Goal: Task Accomplishment & Management: Manage account settings

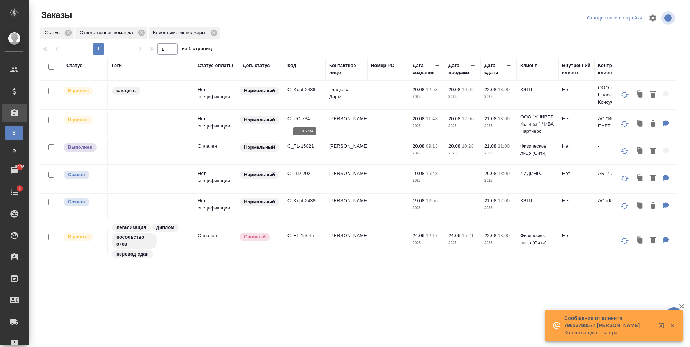
click at [307, 120] on p "C_UC-734" at bounding box center [305, 118] width 35 height 7
click at [302, 148] on p "C_FL-15821" at bounding box center [305, 145] width 35 height 7
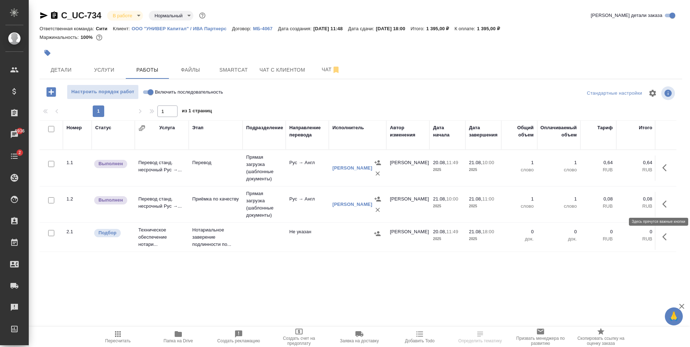
click at [663, 206] on icon "button" at bounding box center [667, 204] width 9 height 9
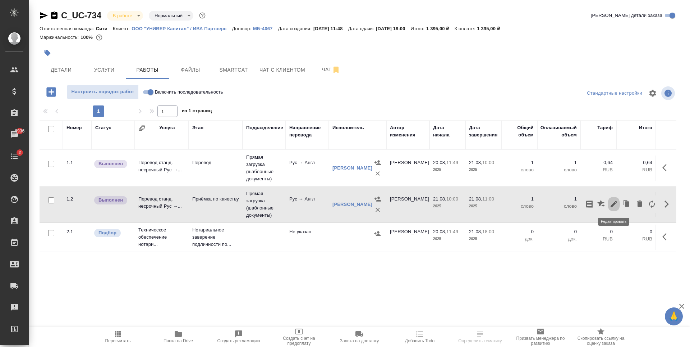
click at [613, 205] on icon "button" at bounding box center [614, 204] width 6 height 6
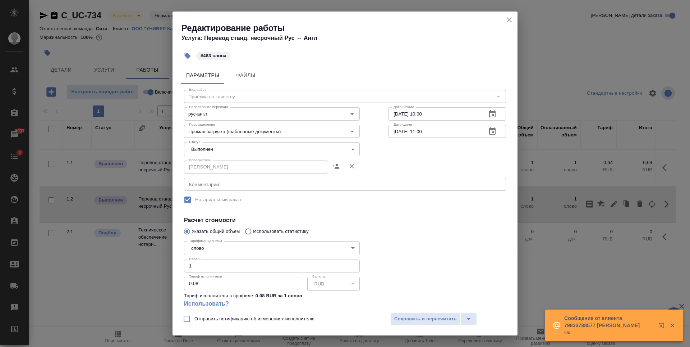
click at [226, 269] on input "1" at bounding box center [272, 265] width 176 height 13
type input "483"
click at [436, 319] on span "Сохранить и пересчитать" at bounding box center [425, 319] width 63 height 8
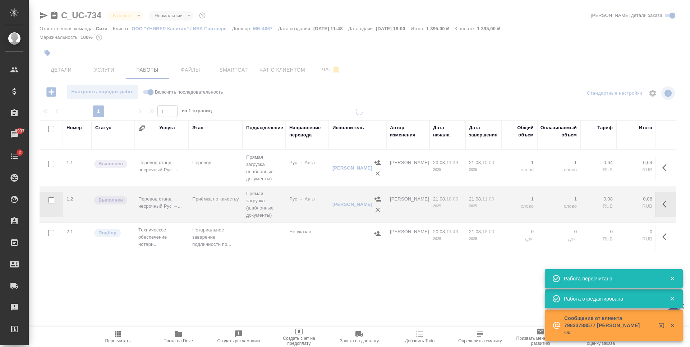
click at [670, 203] on icon "button" at bounding box center [667, 204] width 9 height 9
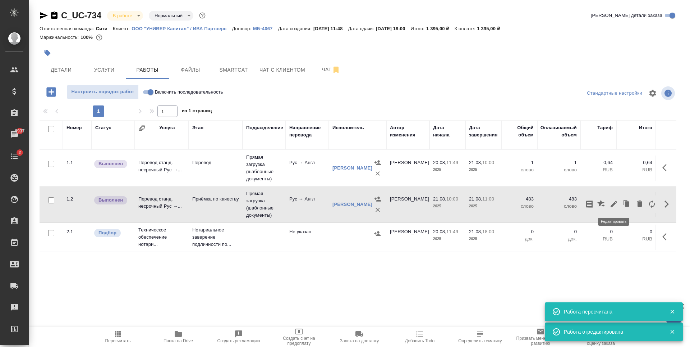
click at [616, 203] on icon "button" at bounding box center [614, 204] width 9 height 9
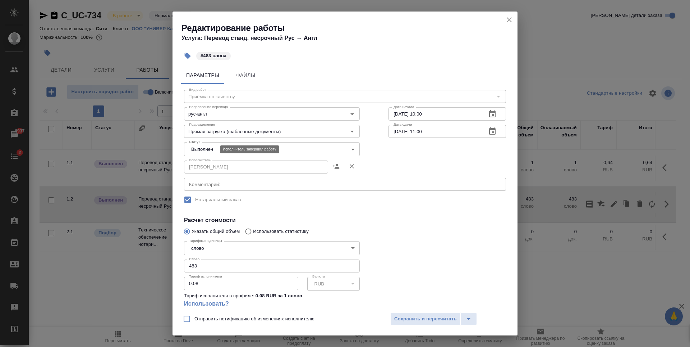
click at [212, 150] on body "🙏 .cls-1 fill:#fff; AWATERA Zaytseva Svetlana Клиенты Спецификации Заказы 6937 …" at bounding box center [345, 173] width 690 height 347
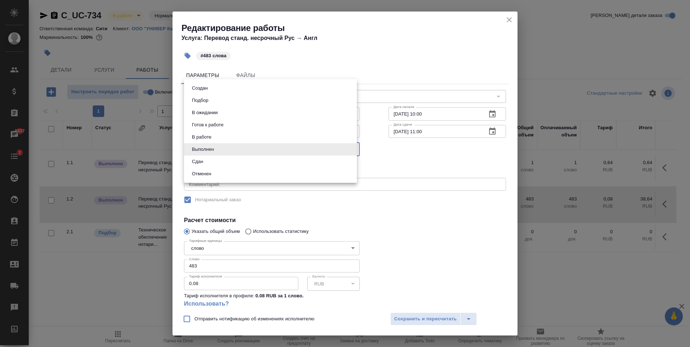
click at [217, 161] on li "Сдан" at bounding box center [270, 161] width 173 height 12
type input "closed"
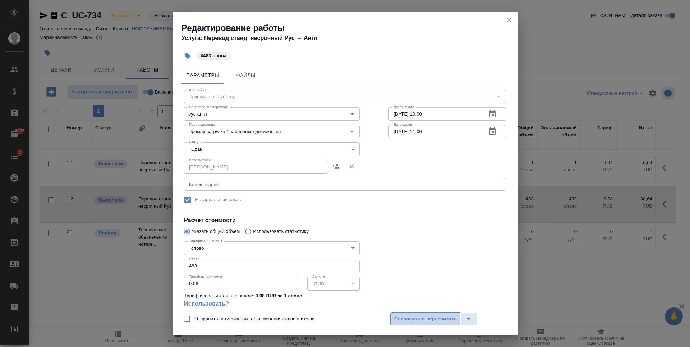
click at [393, 315] on button "Сохранить и пересчитать" at bounding box center [425, 318] width 70 height 13
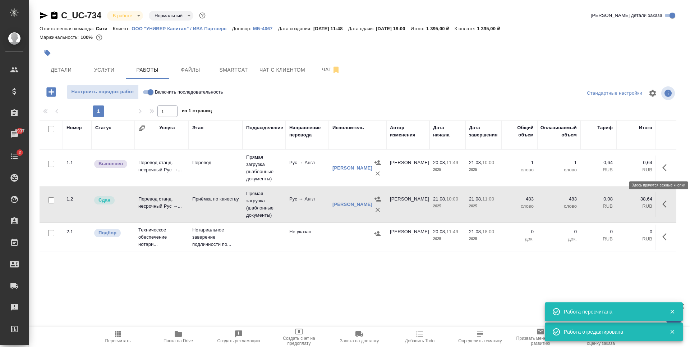
click at [665, 169] on icon "button" at bounding box center [665, 167] width 4 height 7
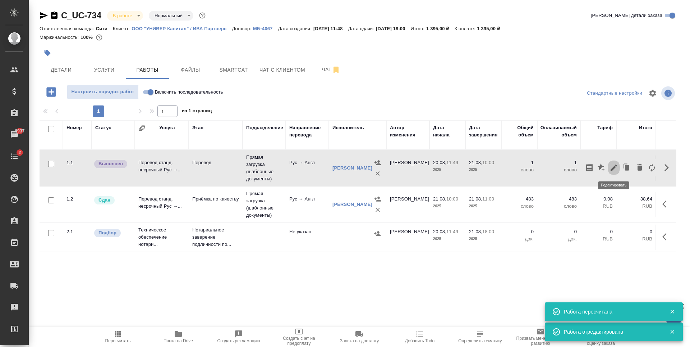
click at [614, 171] on icon "button" at bounding box center [614, 167] width 9 height 9
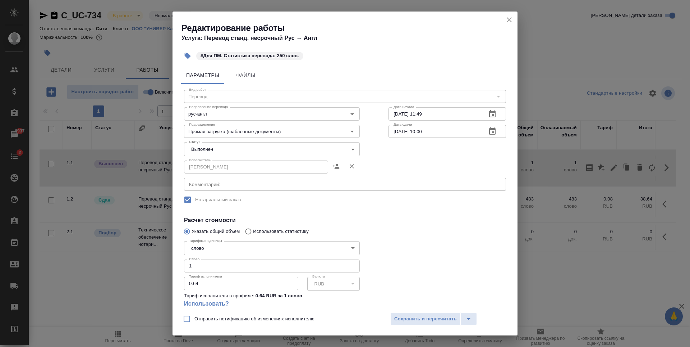
click at [203, 262] on input "1" at bounding box center [272, 265] width 176 height 13
type input "250"
click at [417, 321] on span "Сохранить и пересчитать" at bounding box center [425, 319] width 63 height 8
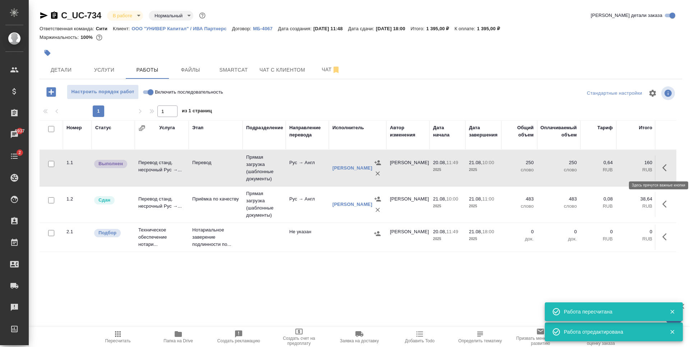
click at [664, 165] on icon "button" at bounding box center [667, 167] width 9 height 9
click at [614, 168] on icon "button" at bounding box center [614, 167] width 6 height 6
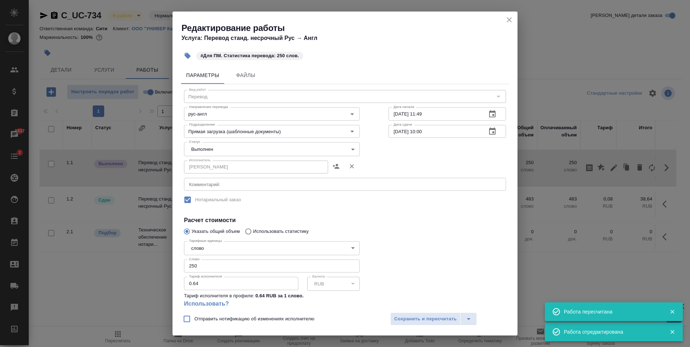
click at [230, 144] on body "🙏 .cls-1 fill:#fff; AWATERA Zaytseva Svetlana Клиенты Спецификации Заказы 6937 …" at bounding box center [345, 173] width 690 height 347
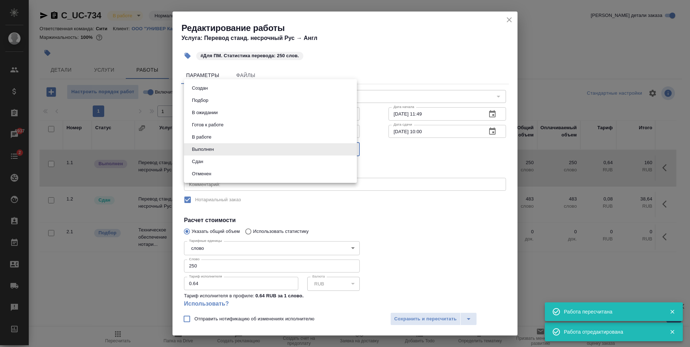
click at [219, 161] on li "Сдан" at bounding box center [270, 161] width 173 height 12
type input "closed"
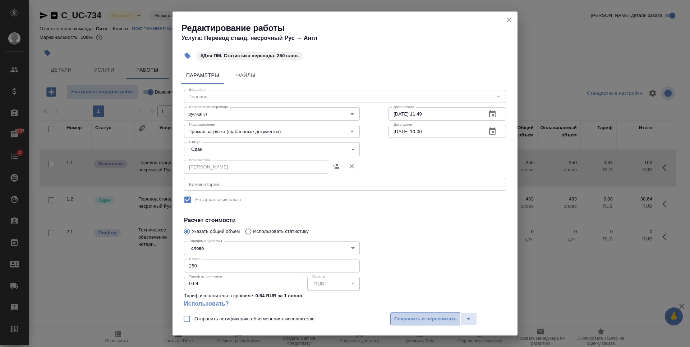
click at [440, 321] on span "Сохранить и пересчитать" at bounding box center [425, 319] width 63 height 8
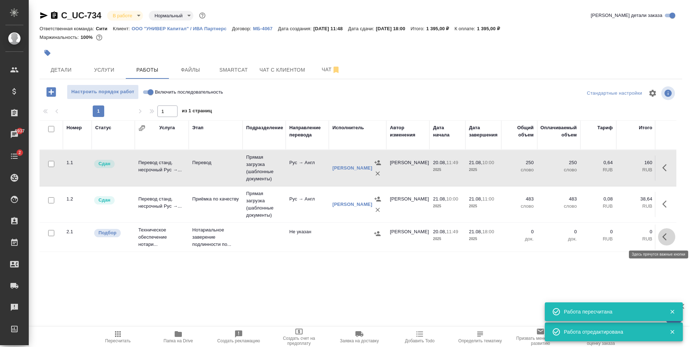
click at [668, 234] on icon "button" at bounding box center [667, 236] width 9 height 9
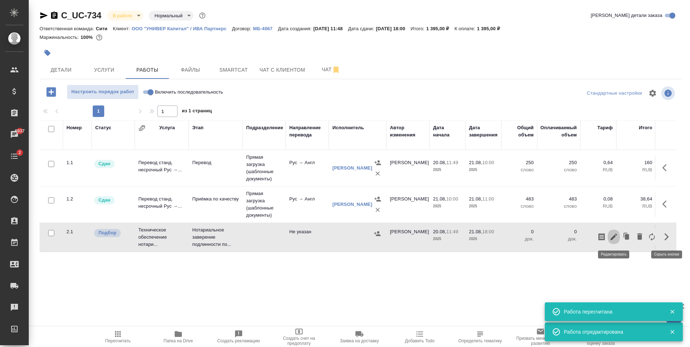
click at [614, 236] on icon "button" at bounding box center [614, 236] width 6 height 6
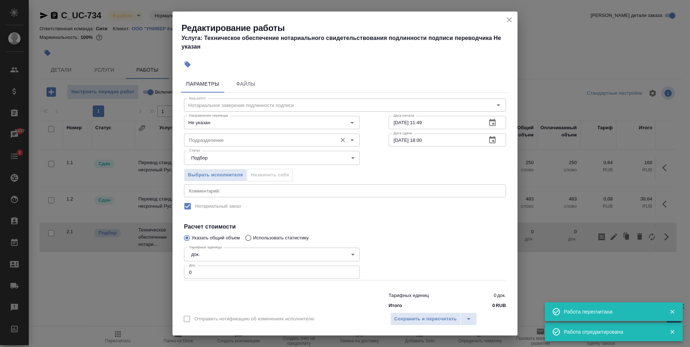
click at [218, 138] on input "Подразделение" at bounding box center [259, 140] width 147 height 9
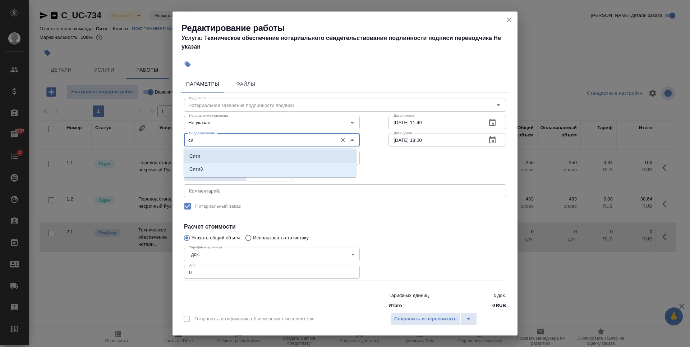
click at [201, 152] on li "Сити" at bounding box center [270, 156] width 173 height 13
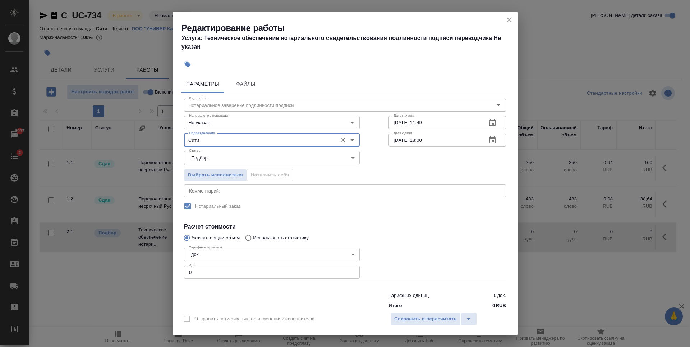
type input "Сити"
type input "1"
click at [349, 271] on input "1" at bounding box center [272, 271] width 176 height 13
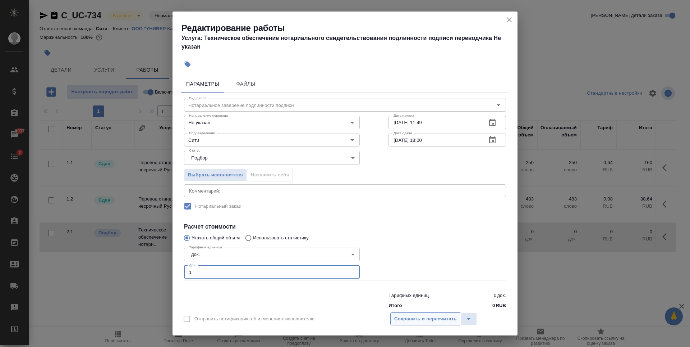
click at [435, 319] on span "Сохранить и пересчитать" at bounding box center [425, 319] width 63 height 8
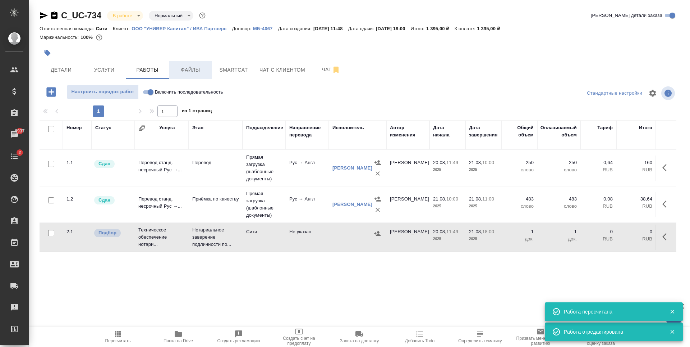
click at [202, 67] on span "Файлы" at bounding box center [190, 69] width 35 height 9
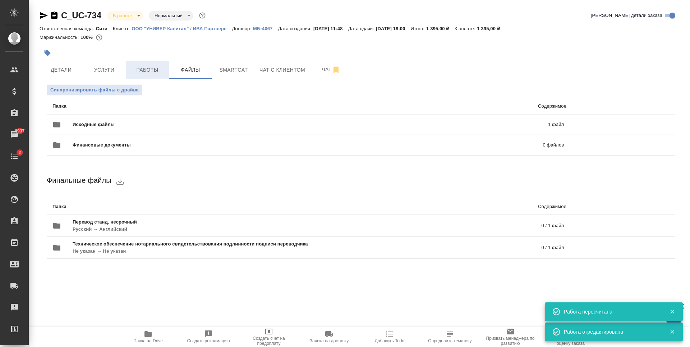
click at [159, 64] on button "Работы" at bounding box center [147, 70] width 43 height 18
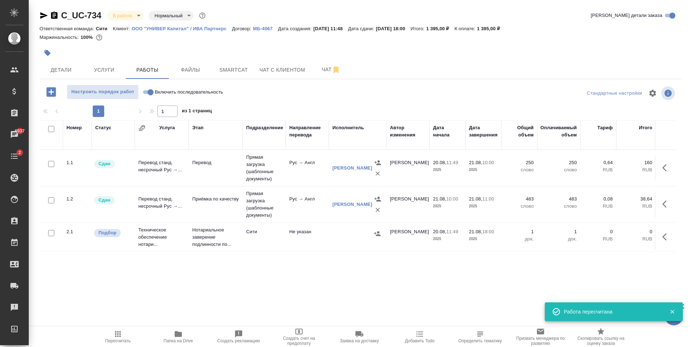
click at [378, 233] on icon "button" at bounding box center [377, 233] width 6 height 5
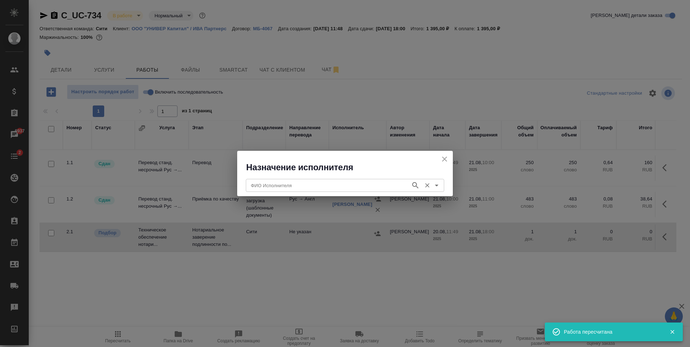
click at [326, 185] on input "ФИО Исполнителя" at bounding box center [327, 185] width 159 height 9
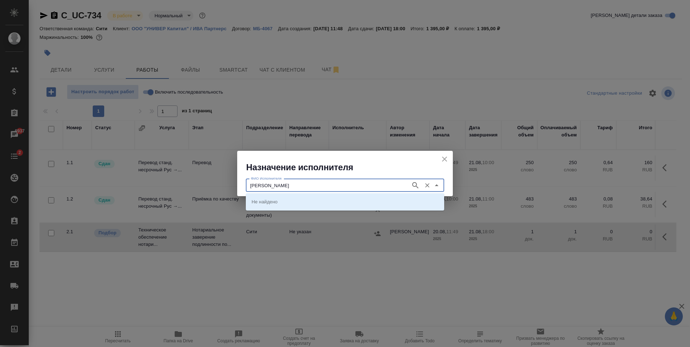
type input "крылова"
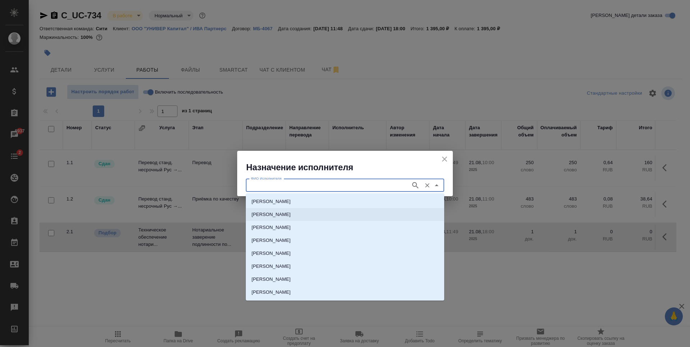
click at [310, 210] on li "НОТАРИУС Крылова Юлия Владимировна" at bounding box center [345, 214] width 198 height 13
type input "НОТАРИУС Крылова Юлия Владимировна"
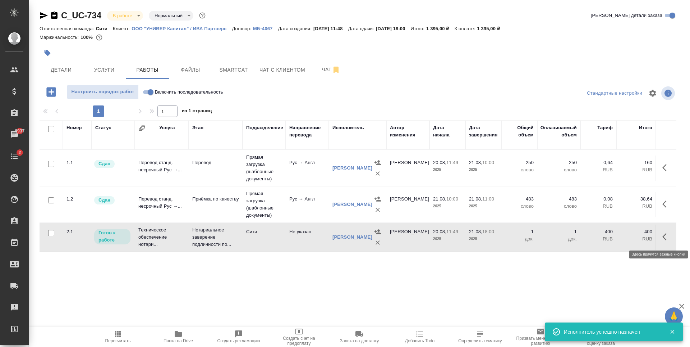
click at [669, 237] on icon "button" at bounding box center [667, 236] width 9 height 9
click at [617, 236] on icon "button" at bounding box center [614, 236] width 9 height 9
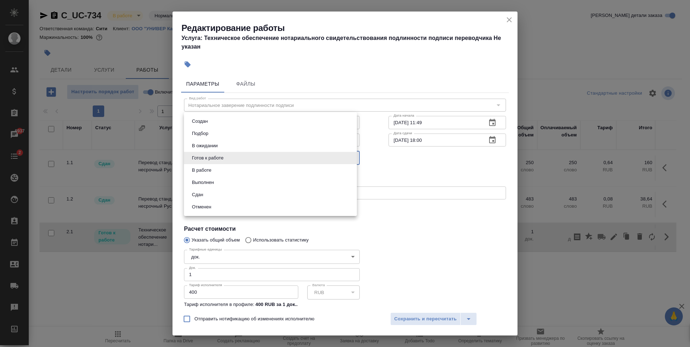
click at [298, 156] on body "🙏 .cls-1 fill:#fff; AWATERA Zaytseva Svetlana Клиенты Спецификации Заказы 6937 …" at bounding box center [345, 173] width 690 height 347
click at [226, 192] on li "Сдан" at bounding box center [270, 194] width 173 height 12
type input "closed"
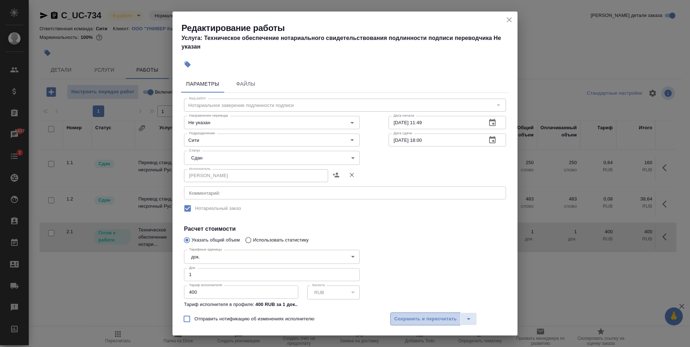
click at [426, 318] on span "Сохранить и пересчитать" at bounding box center [425, 319] width 63 height 8
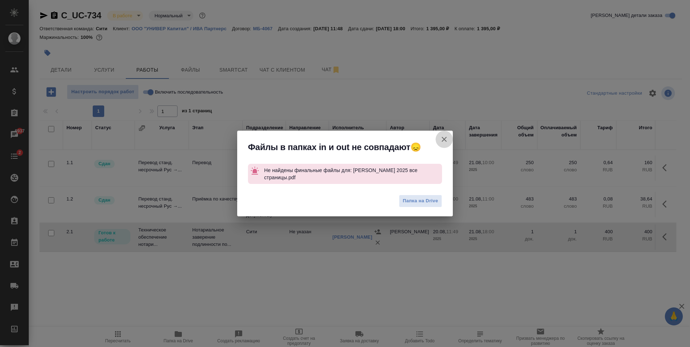
click at [445, 138] on icon "button" at bounding box center [444, 139] width 9 height 9
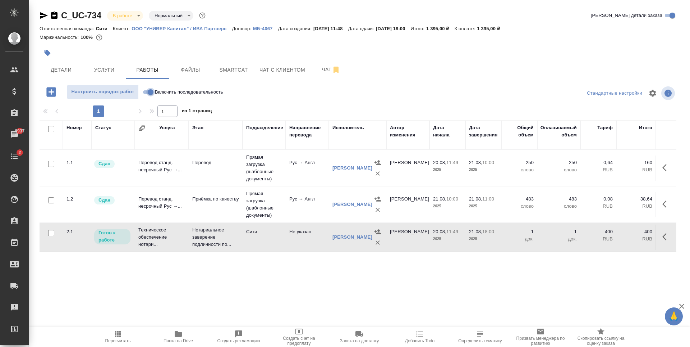
click at [147, 88] on input "Включить последовательность" at bounding box center [151, 92] width 26 height 9
checkbox input "true"
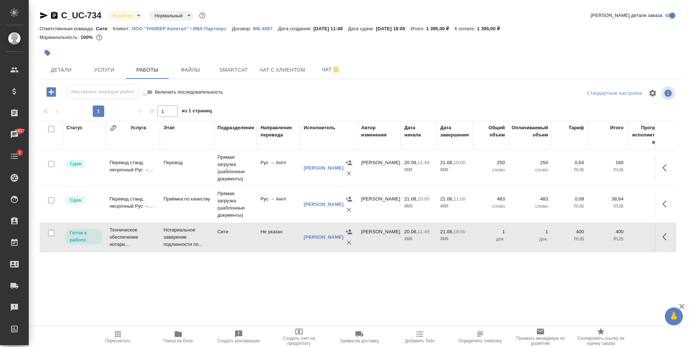
click at [663, 237] on icon "button" at bounding box center [667, 236] width 9 height 9
click at [615, 236] on icon "button" at bounding box center [614, 236] width 6 height 6
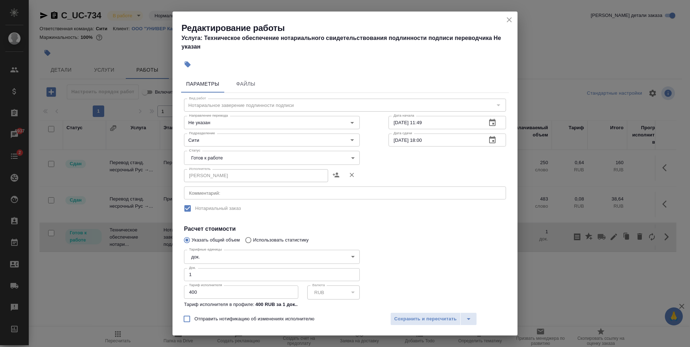
click at [282, 152] on body "🙏 .cls-1 fill:#fff; AWATERA Zaytseva Svetlana Клиенты Спецификации Заказы 6937 …" at bounding box center [345, 173] width 690 height 347
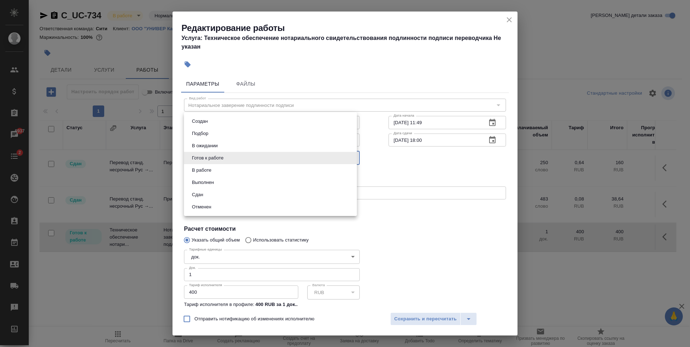
click at [239, 193] on li "Сдан" at bounding box center [270, 194] width 173 height 12
type input "closed"
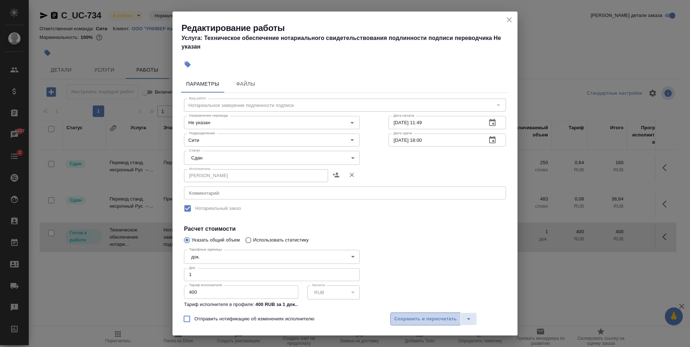
click at [441, 319] on span "Сохранить и пересчитать" at bounding box center [425, 319] width 63 height 8
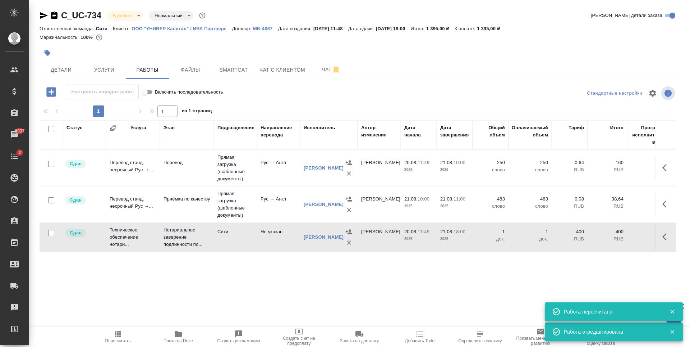
click at [131, 12] on body "🙏 .cls-1 fill:#fff; AWATERA Zaytseva Svetlana Клиенты Спецификации Заказы 6937 …" at bounding box center [345, 173] width 690 height 347
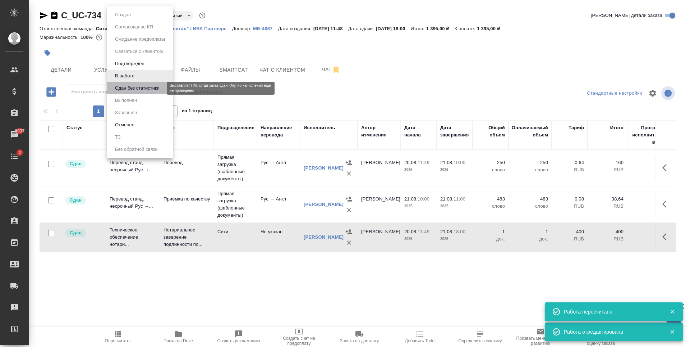
click at [131, 86] on button "Сдан без статистики" at bounding box center [137, 88] width 49 height 8
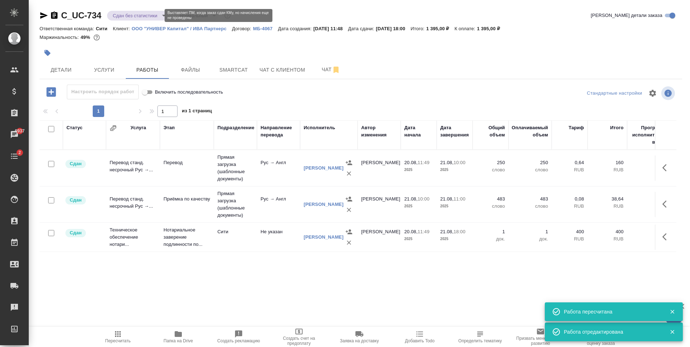
click at [126, 15] on body "🙏 .cls-1 fill:#fff; AWATERA Zaytseva Svetlana Клиенты Спецификации Заказы 6937 …" at bounding box center [345, 173] width 690 height 347
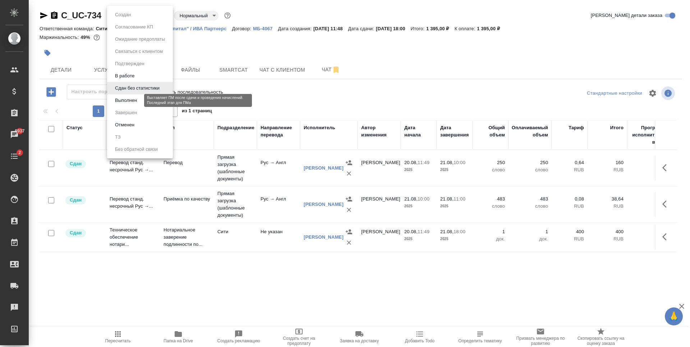
click at [127, 101] on button "Выполнен" at bounding box center [126, 100] width 26 height 8
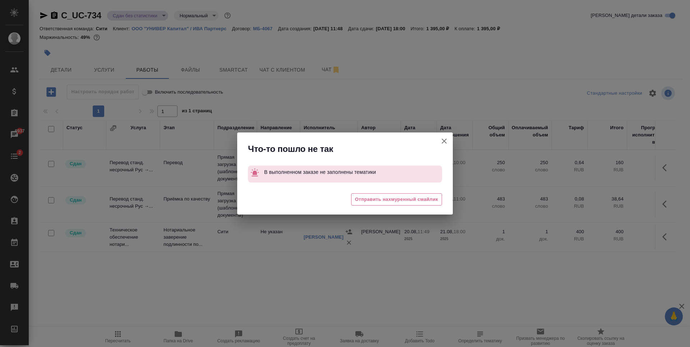
click at [448, 139] on icon "button" at bounding box center [444, 141] width 9 height 9
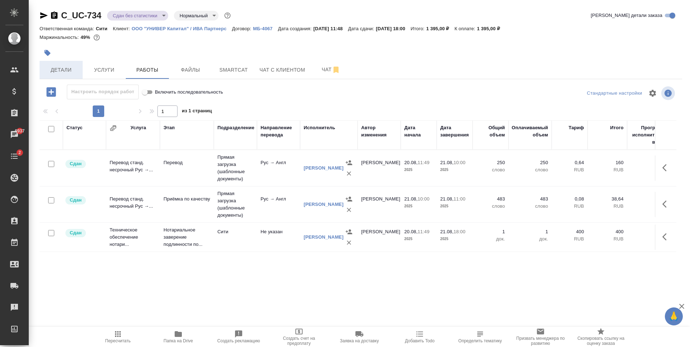
click at [70, 65] on span "Детали" at bounding box center [61, 69] width 35 height 9
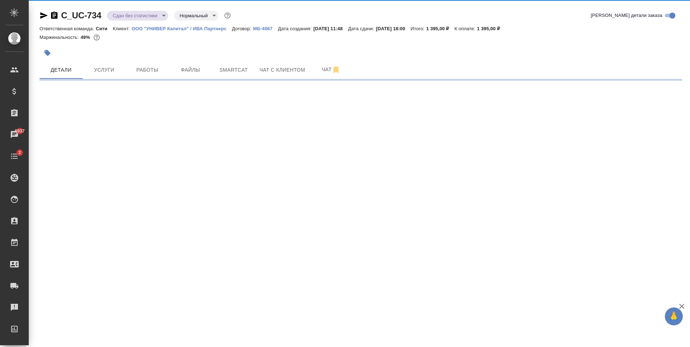
select select "RU"
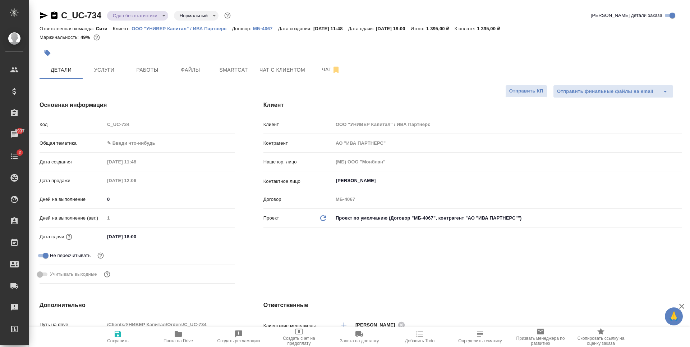
type textarea "x"
click at [140, 145] on body "🙏 .cls-1 fill:#fff; AWATERA Zaytseva Svetlana Клиенты Спецификации Заказы 6937 …" at bounding box center [345, 173] width 690 height 347
click at [138, 208] on li "Юридическая/Финансовая" at bounding box center [170, 212] width 130 height 12
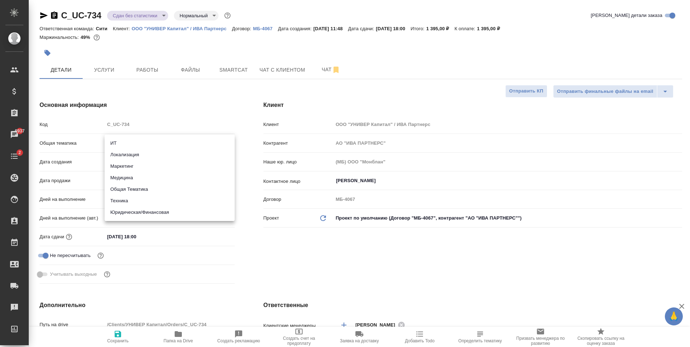
type input "yr-fn"
type textarea "x"
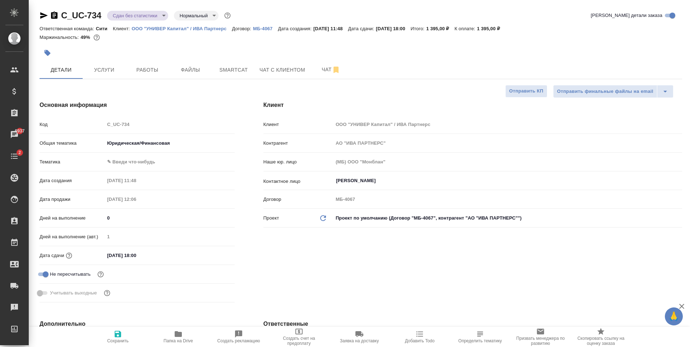
click at [134, 160] on body "🙏 .cls-1 fill:#fff; AWATERA Zaytseva Svetlana Клиенты Спецификации Заказы 6937 …" at bounding box center [345, 173] width 690 height 347
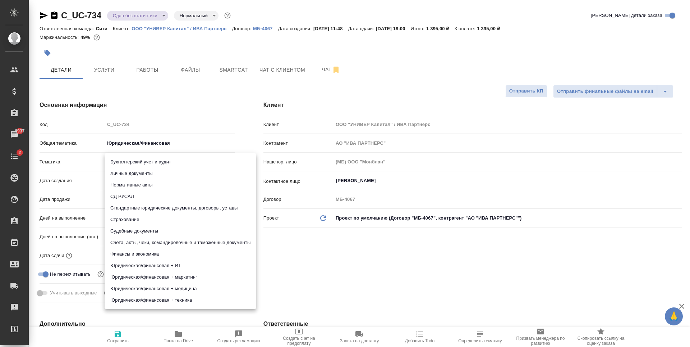
click at [140, 173] on li "Личные документы" at bounding box center [181, 174] width 152 height 12
type textarea "x"
type input "5a8b8b956a9677013d343cfe"
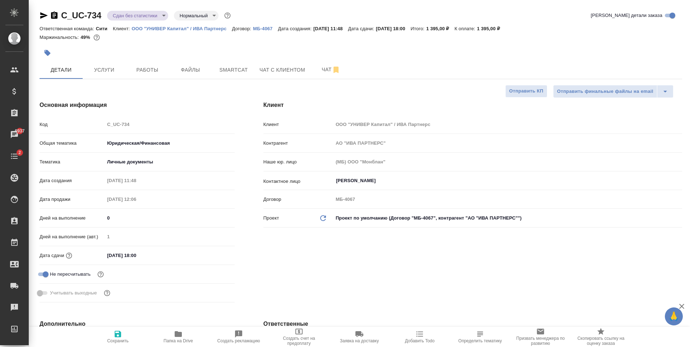
click at [123, 328] on button "Сохранить" at bounding box center [118, 336] width 60 height 20
type textarea "x"
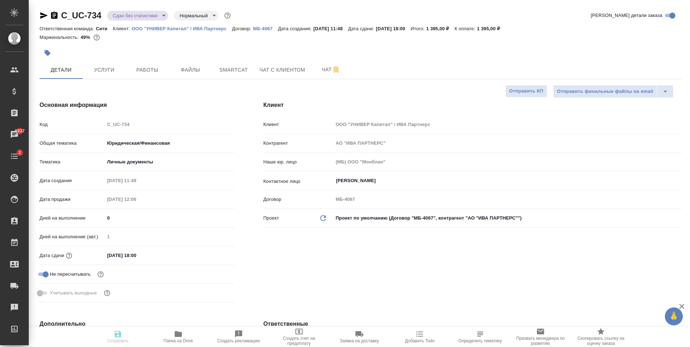
type textarea "x"
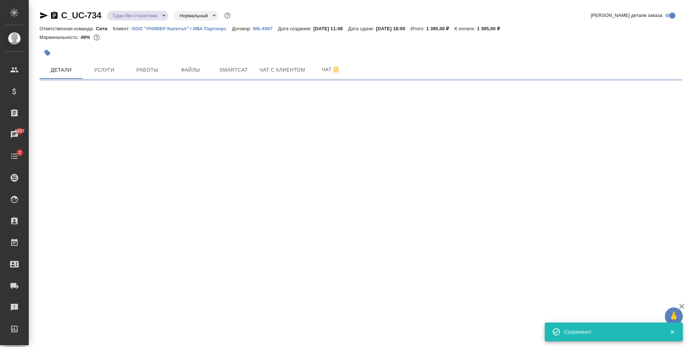
select select "RU"
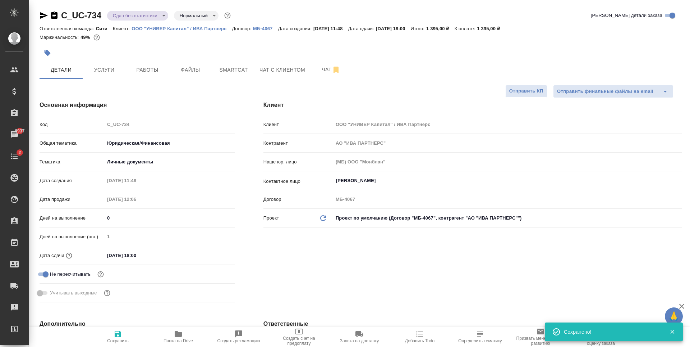
type textarea "x"
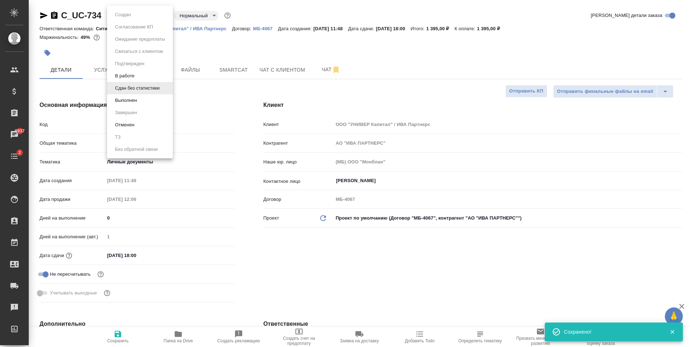
click at [147, 15] on body "🙏 .cls-1 fill:#fff; AWATERA Zaytseva Svetlana Клиенты Спецификации Заказы 6937 …" at bounding box center [345, 173] width 690 height 347
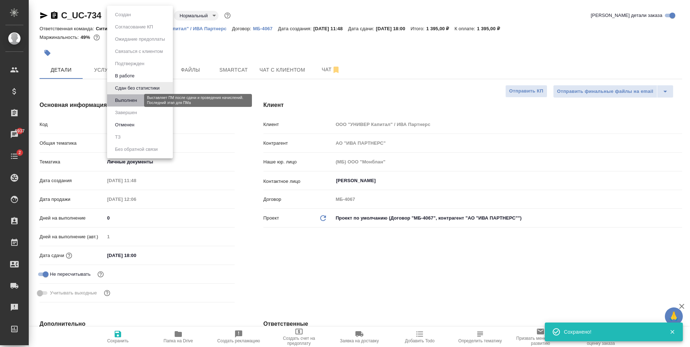
click at [138, 99] on button "Выполнен" at bounding box center [126, 100] width 26 height 8
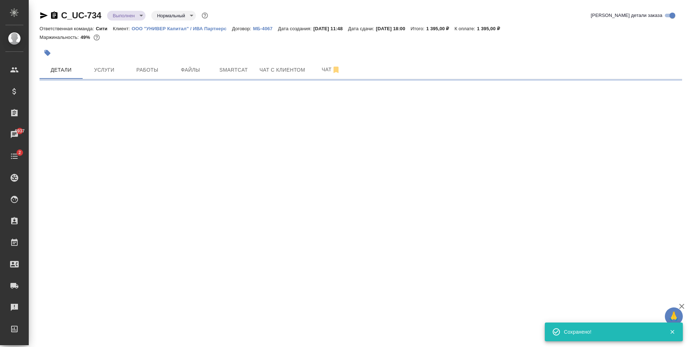
select select "RU"
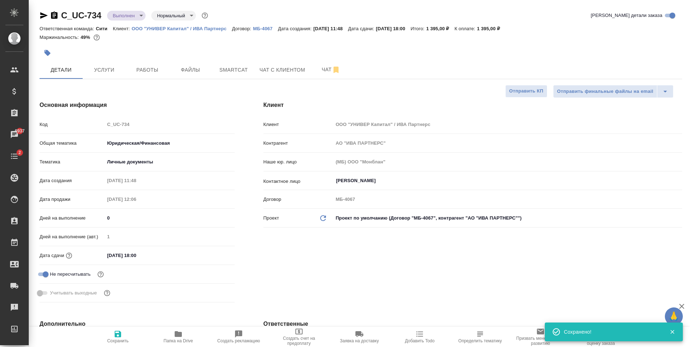
type textarea "x"
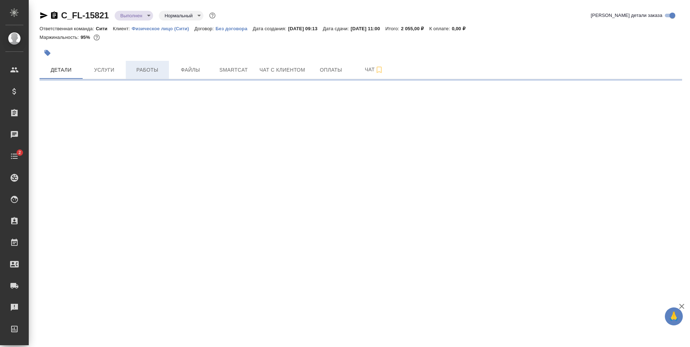
click at [157, 73] on span "Работы" at bounding box center [147, 69] width 35 height 9
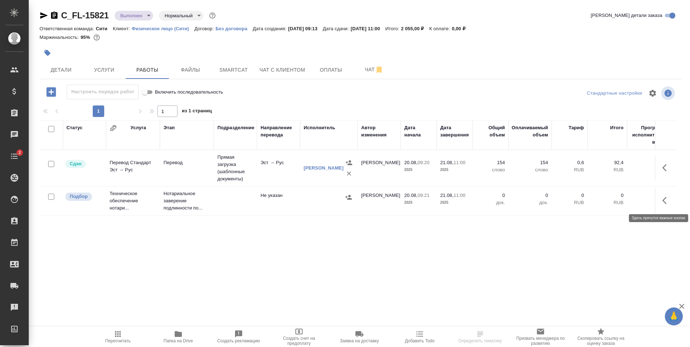
click at [664, 197] on icon "button" at bounding box center [667, 200] width 9 height 9
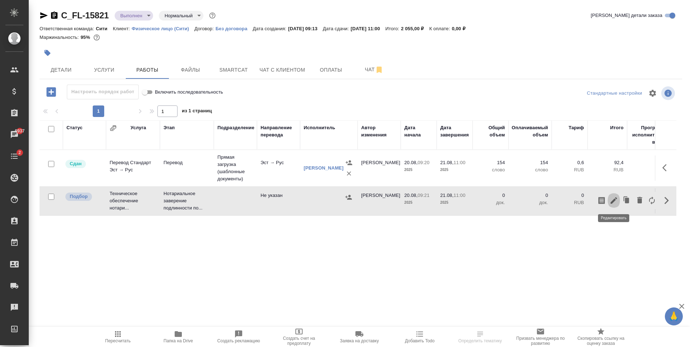
click at [613, 199] on icon "button" at bounding box center [614, 200] width 9 height 9
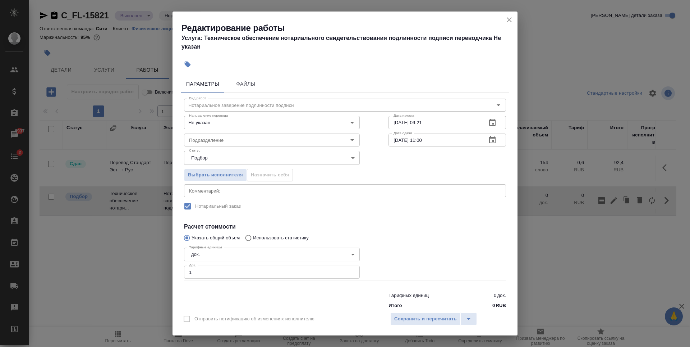
type input "1"
click at [349, 270] on input "1" at bounding box center [272, 271] width 176 height 13
click at [283, 157] on body "🙏 .cls-1 fill:#fff; AWATERA Zaytseva Svetlana Клиенты Спецификации Заказы 6937 …" at bounding box center [345, 173] width 690 height 347
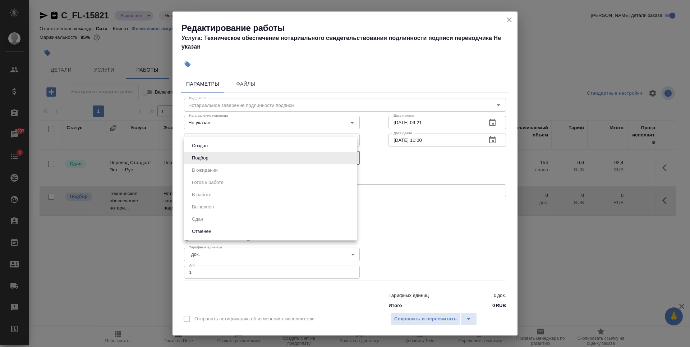
click at [284, 122] on div at bounding box center [345, 173] width 690 height 347
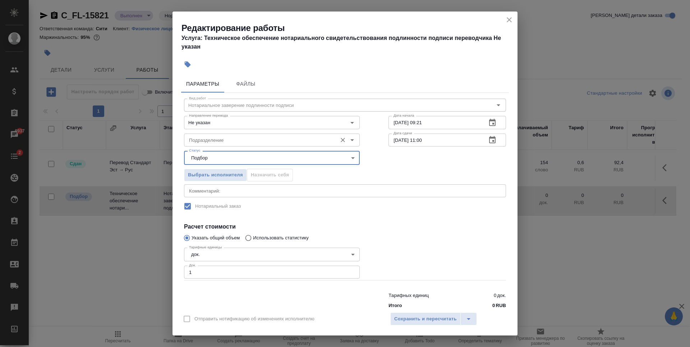
click at [277, 137] on input "Подразделение" at bounding box center [259, 140] width 147 height 9
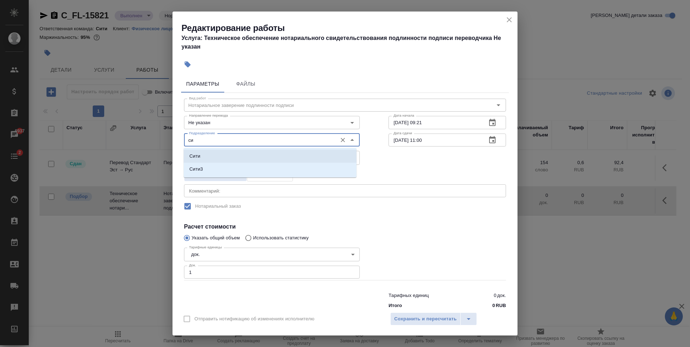
click at [252, 152] on li "Сити" at bounding box center [270, 156] width 173 height 13
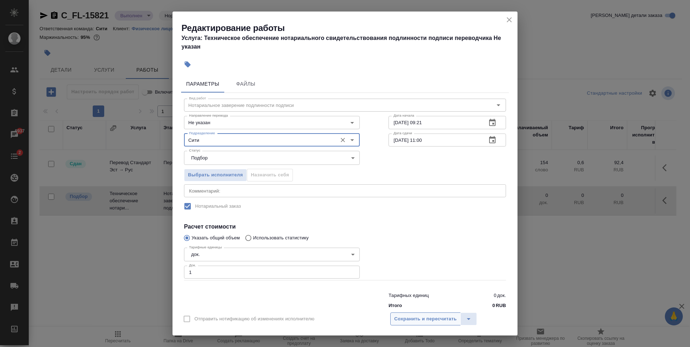
type input "Сити"
click at [421, 315] on span "Сохранить и пересчитать" at bounding box center [425, 319] width 63 height 8
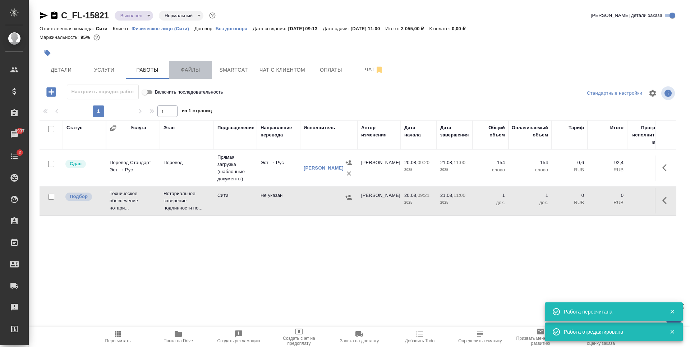
click at [196, 77] on button "Файлы" at bounding box center [190, 70] width 43 height 18
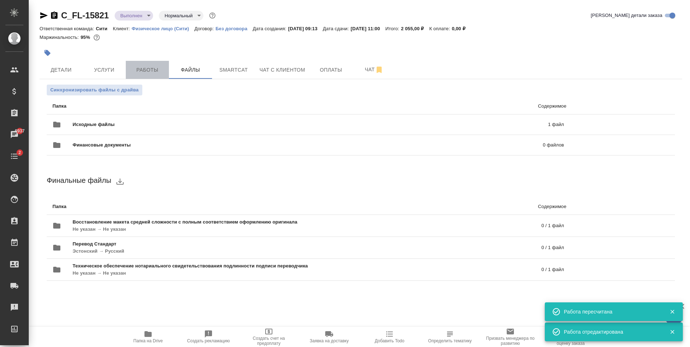
click at [141, 64] on button "Работы" at bounding box center [147, 70] width 43 height 18
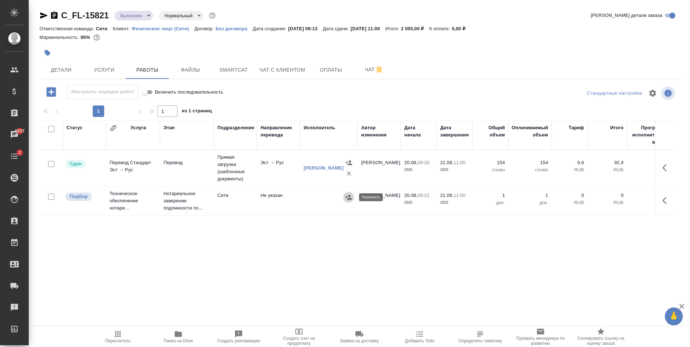
click at [348, 196] on icon "button" at bounding box center [348, 196] width 7 height 7
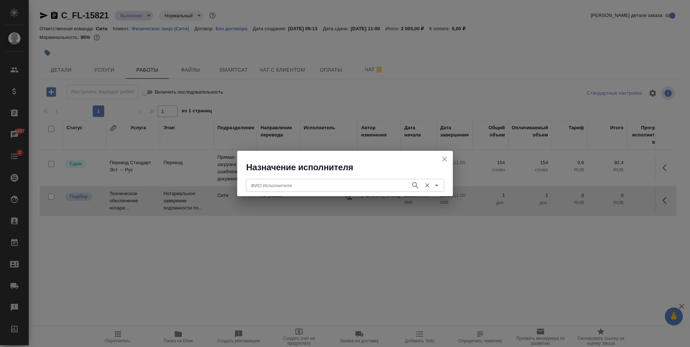
click at [327, 182] on input "ФИО Исполнителя" at bounding box center [327, 185] width 159 height 9
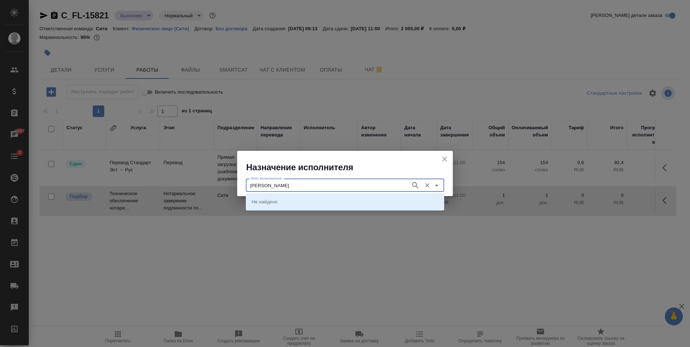
type input "крылова"
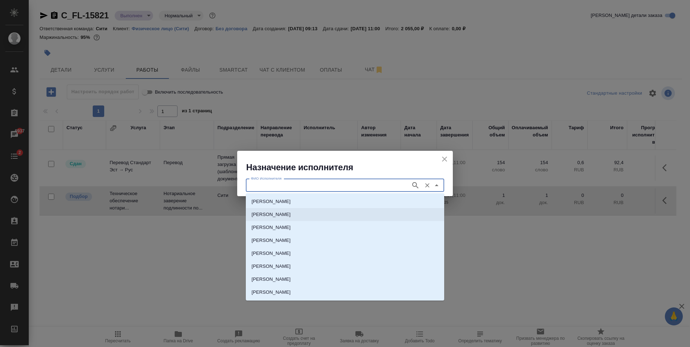
click at [291, 211] on p "НОТАРИУС Крылова Юлия Владимировна" at bounding box center [271, 214] width 39 height 7
type input "НОТАРИУС Крылова Юлия Владимировна"
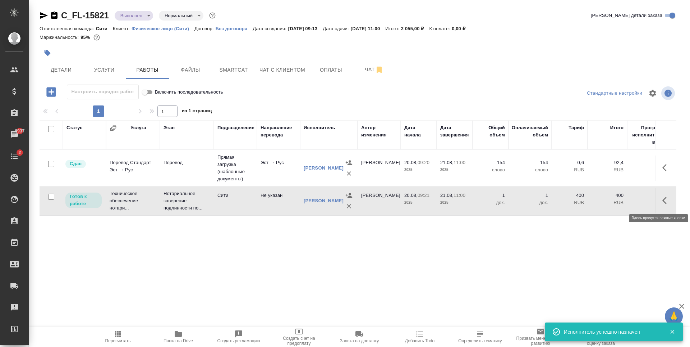
click at [665, 200] on icon "button" at bounding box center [667, 200] width 9 height 9
click at [611, 197] on icon "button" at bounding box center [614, 200] width 9 height 9
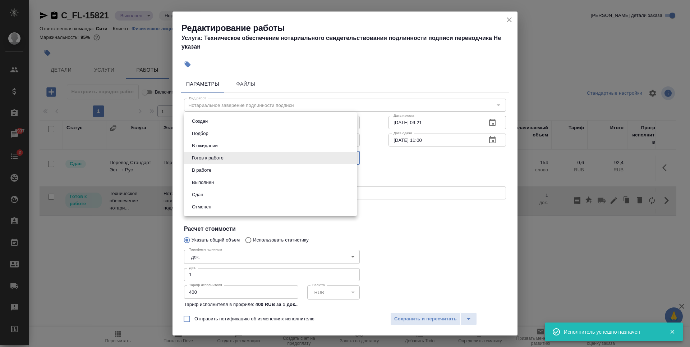
click at [277, 160] on body "🙏 .cls-1 fill:#fff; AWATERA Zaytseva Svetlana Клиенты Спецификации Заказы 6937 …" at bounding box center [345, 173] width 690 height 347
click at [232, 191] on li "Сдан" at bounding box center [270, 194] width 173 height 12
type input "closed"
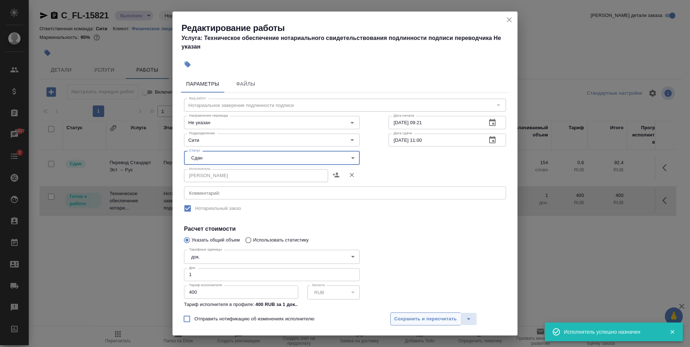
click at [435, 319] on span "Сохранить и пересчитать" at bounding box center [425, 319] width 63 height 8
